Goal: Task Accomplishment & Management: Complete application form

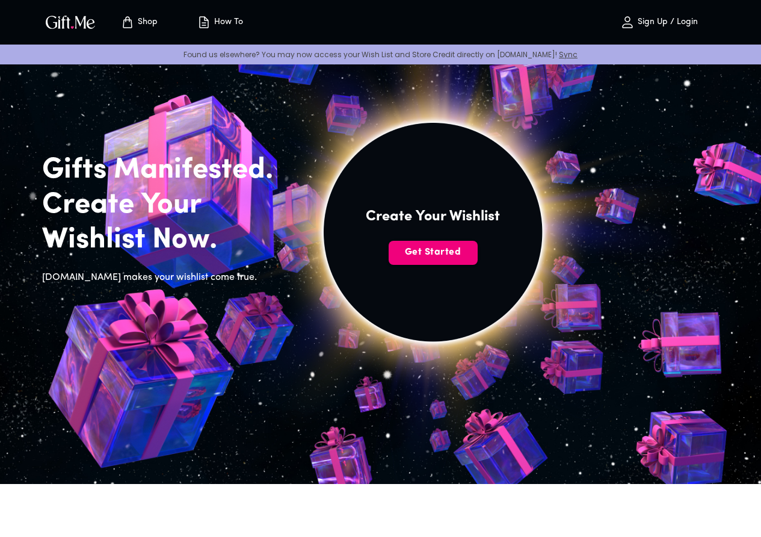
click at [478, 259] on span "Get Started" at bounding box center [433, 252] width 89 height 13
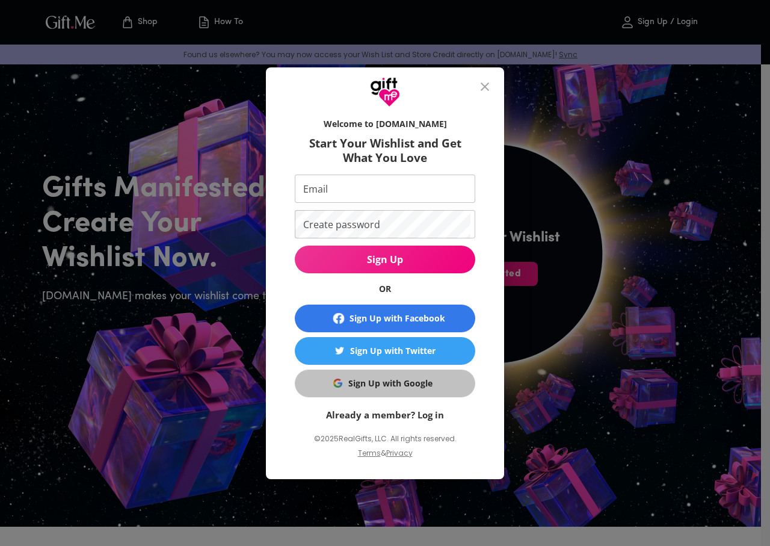
click at [407, 379] on div "Sign Up with Google" at bounding box center [390, 383] width 84 height 13
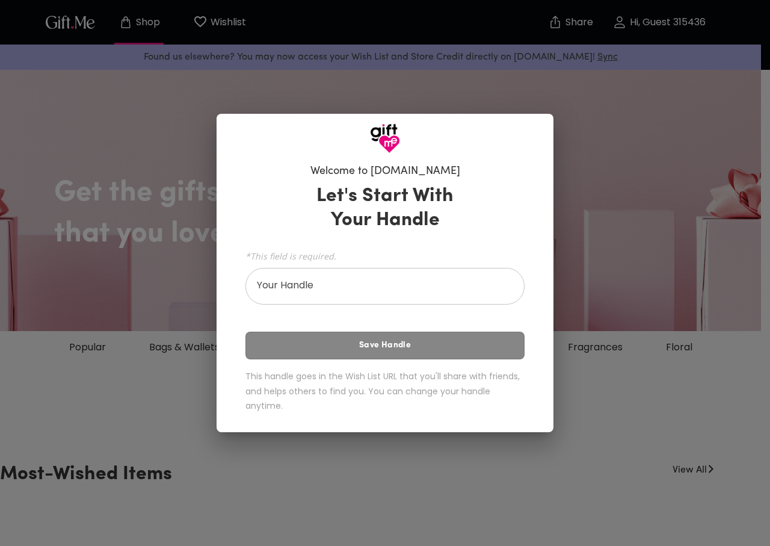
drag, startPoint x: 229, startPoint y: 533, endPoint x: 247, endPoint y: 489, distance: 46.9
click at [229, 533] on div "Welcome to Gift.me Let's Start With Your Handle *This field is required. Your H…" at bounding box center [385, 273] width 770 height 546
click at [553, 233] on div "Welcome to Gift.me Let's Start With Your Handle *This field is required. Your H…" at bounding box center [385, 292] width 337 height 279
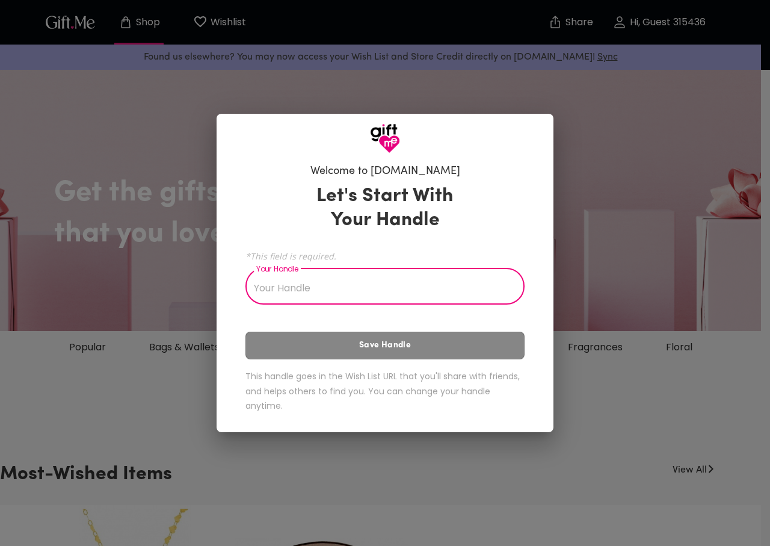
click at [450, 277] on input "Your Handle" at bounding box center [379, 288] width 266 height 34
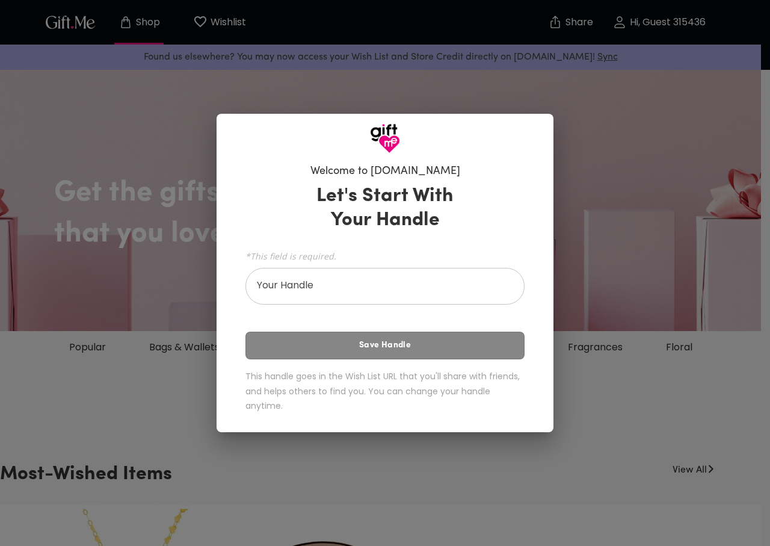
click at [407, 325] on div "Let's Start With Your Handle *This field is required. Your Handle Your Handle S…" at bounding box center [385, 301] width 279 height 244
click at [401, 139] on div at bounding box center [385, 134] width 337 height 40
click at [384, 171] on h6 "Welcome to [DOMAIN_NAME]" at bounding box center [386, 171] width 150 height 14
click at [391, 215] on h3 "Let's Start With Your Handle" at bounding box center [384, 208] width 167 height 48
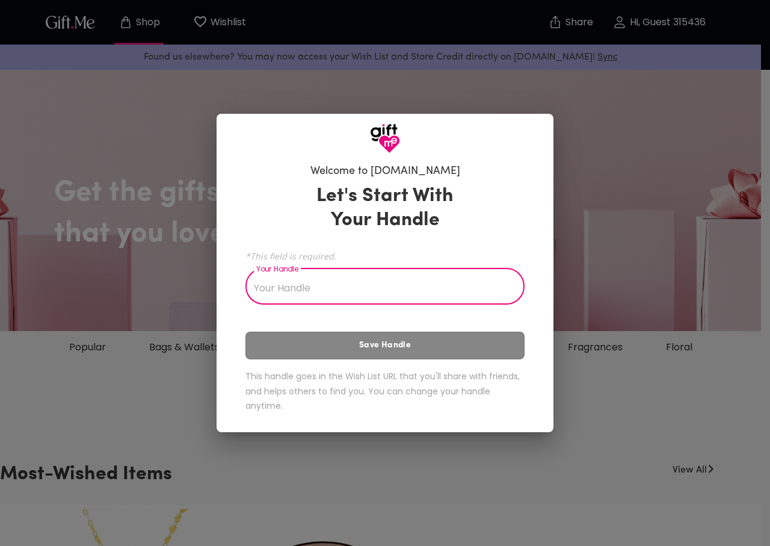
click at [383, 287] on input "Your Handle" at bounding box center [379, 288] width 266 height 34
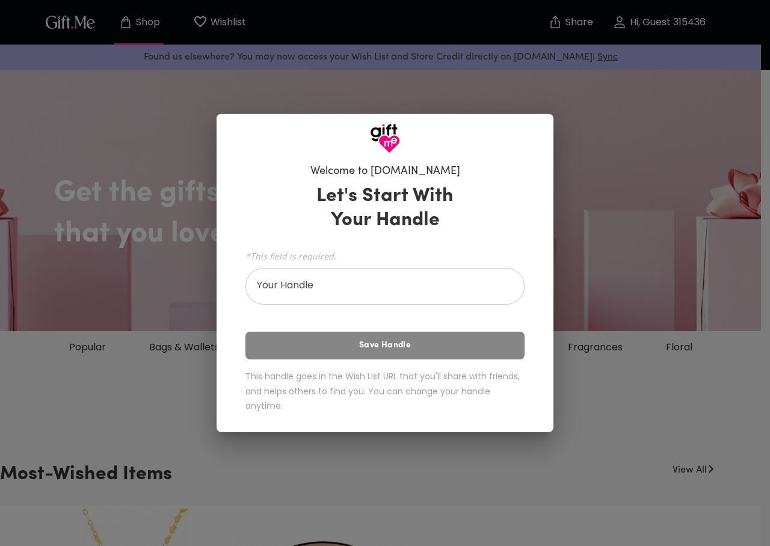
click at [391, 341] on div "Let's Start With Your Handle *This field is required. Your Handle Your Handle S…" at bounding box center [385, 301] width 279 height 244
click at [392, 341] on div "Let's Start With Your Handle *This field is required. Your Handle Your Handle S…" at bounding box center [385, 301] width 279 height 244
click at [416, 355] on div "Let's Start With Your Handle *This field is required. Your Handle Your Handle S…" at bounding box center [385, 301] width 279 height 244
click at [407, 275] on input "Your Handle" at bounding box center [379, 288] width 266 height 34
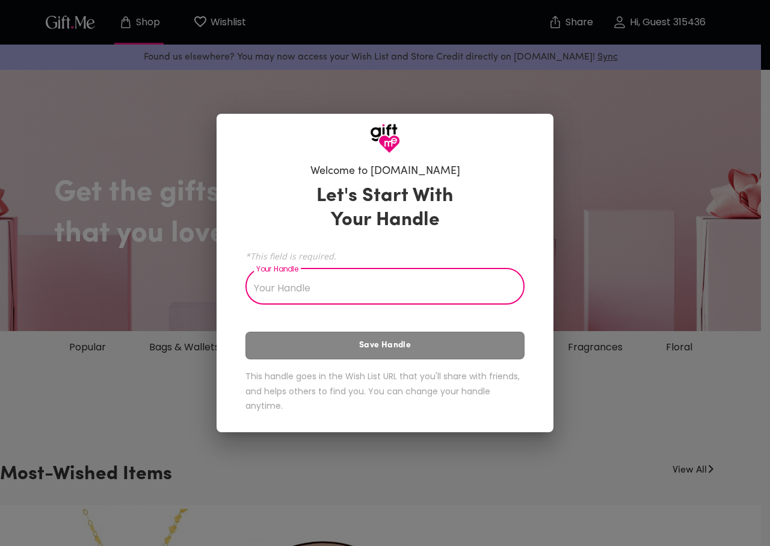
click at [413, 259] on span "*This field is required." at bounding box center [385, 255] width 279 height 11
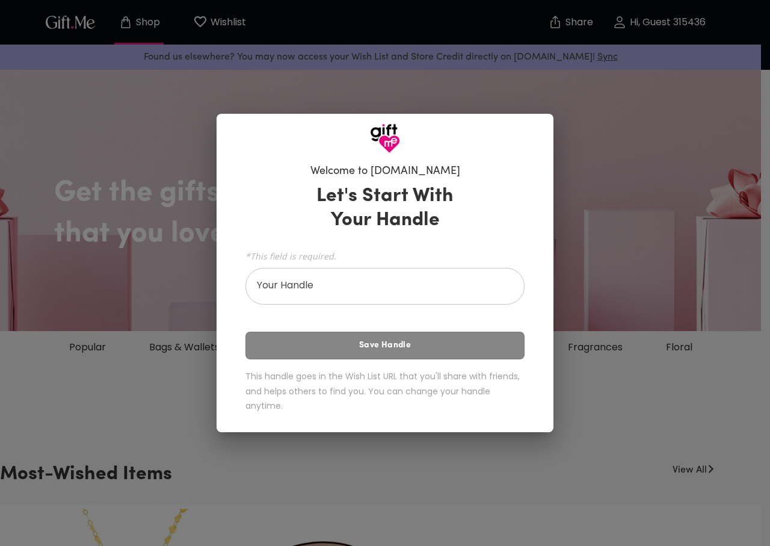
click at [406, 252] on span "*This field is required." at bounding box center [385, 255] width 279 height 11
click at [409, 275] on input "Your Handle" at bounding box center [379, 288] width 266 height 34
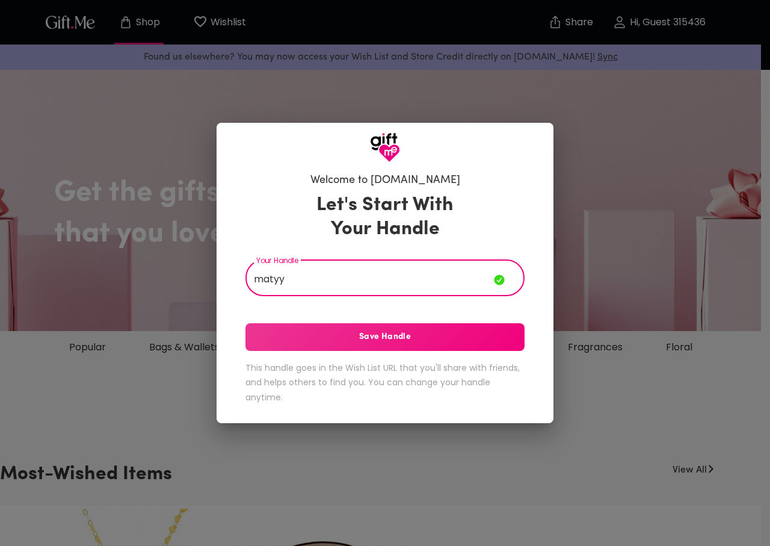
type input "matyy"
click at [414, 336] on span "Save Handle" at bounding box center [385, 336] width 279 height 13
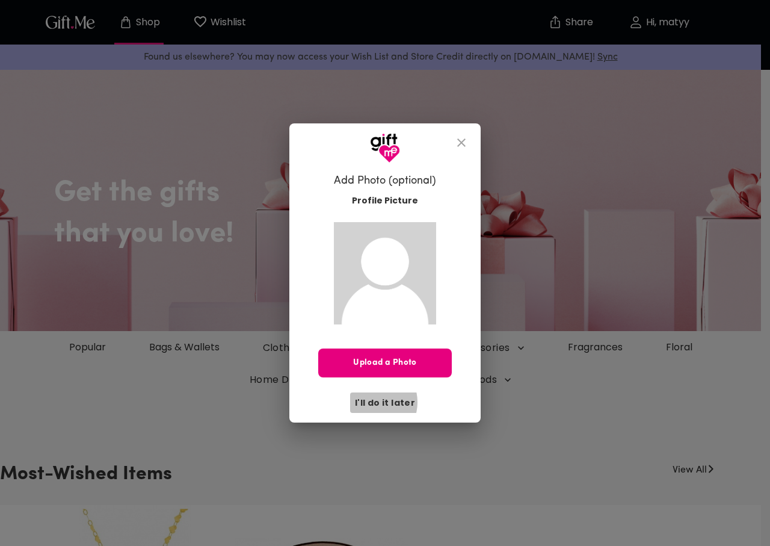
click at [371, 402] on span "I'll do it later" at bounding box center [385, 402] width 60 height 13
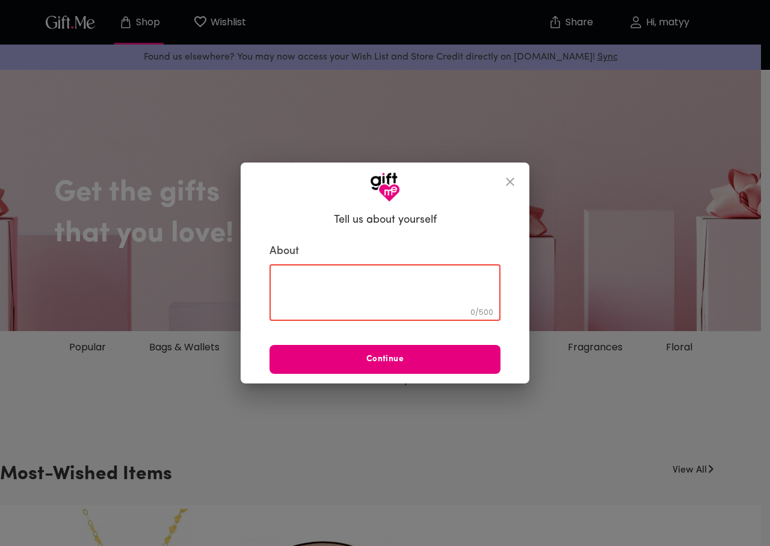
click at [434, 283] on textarea at bounding box center [385, 293] width 214 height 34
click at [519, 184] on button "close" at bounding box center [510, 181] width 29 height 29
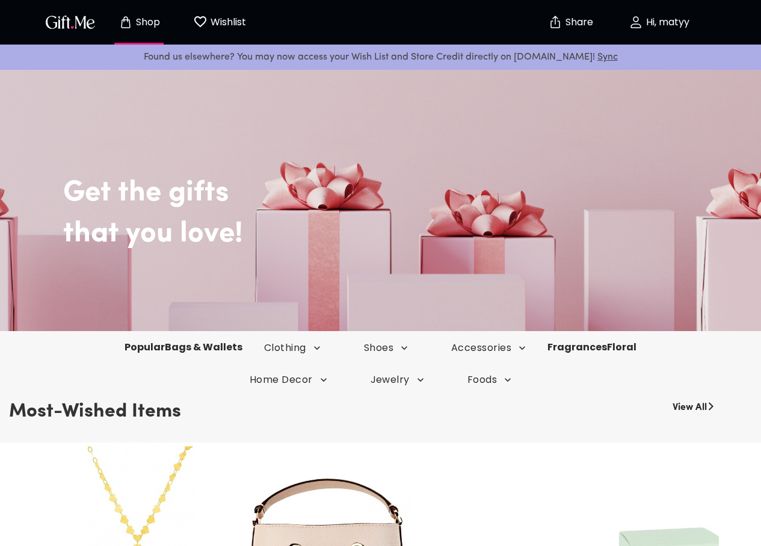
click at [84, 19] on img "button" at bounding box center [70, 21] width 54 height 17
click at [79, 43] on div "Shop Wishlist 0 Share Hi, matyy" at bounding box center [380, 22] width 677 height 45
